Goal: Find specific page/section: Find specific page/section

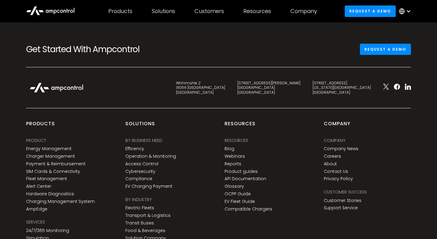
scroll to position [2264, 0]
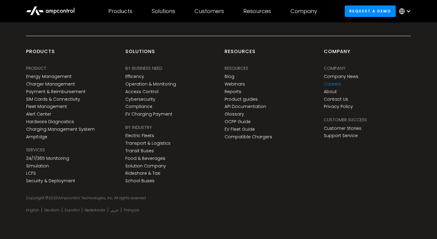
click at [337, 82] on link "Careers" at bounding box center [332, 84] width 17 height 5
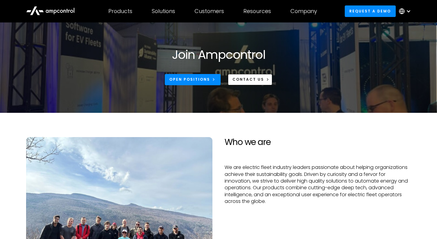
scroll to position [15, 0]
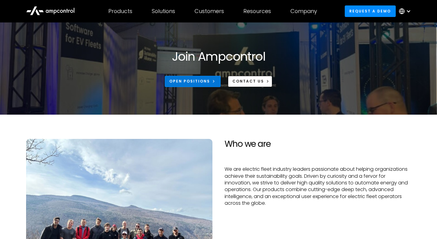
click at [205, 82] on div "Open Positions" at bounding box center [189, 81] width 41 height 5
